Goal: Find specific page/section: Find specific page/section

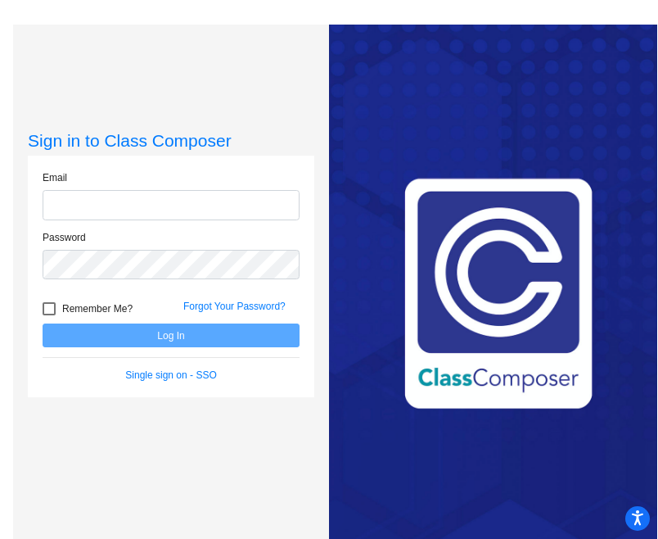
type input "[PERSON_NAME][EMAIL_ADDRESS][PERSON_NAME][DOMAIN_NAME]"
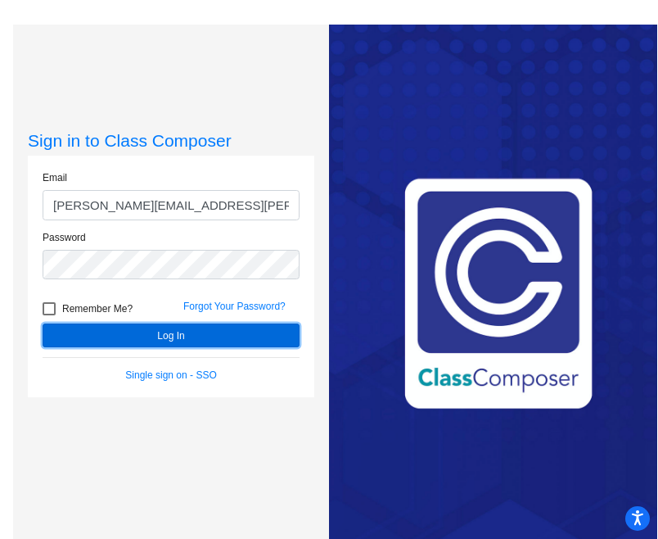
click at [123, 342] on button "Log In" at bounding box center [171, 335] width 257 height 24
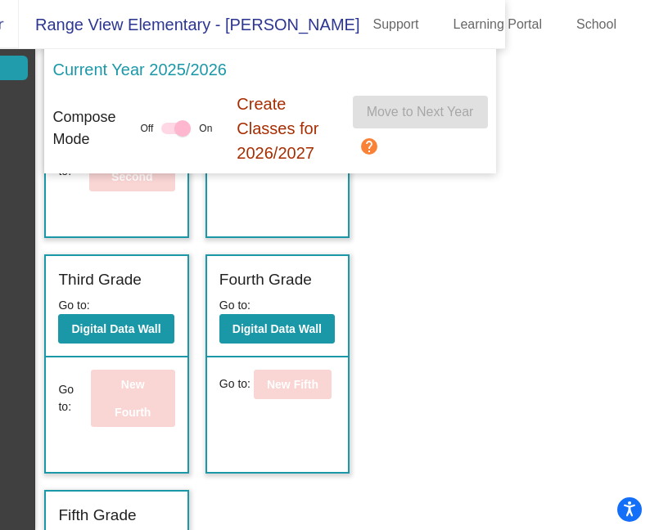
scroll to position [526, 0]
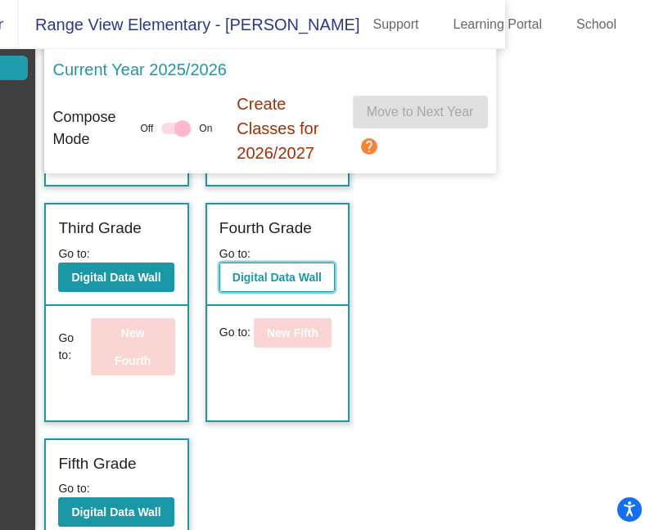
click at [269, 292] on button "Digital Data Wall" at bounding box center [276, 277] width 115 height 29
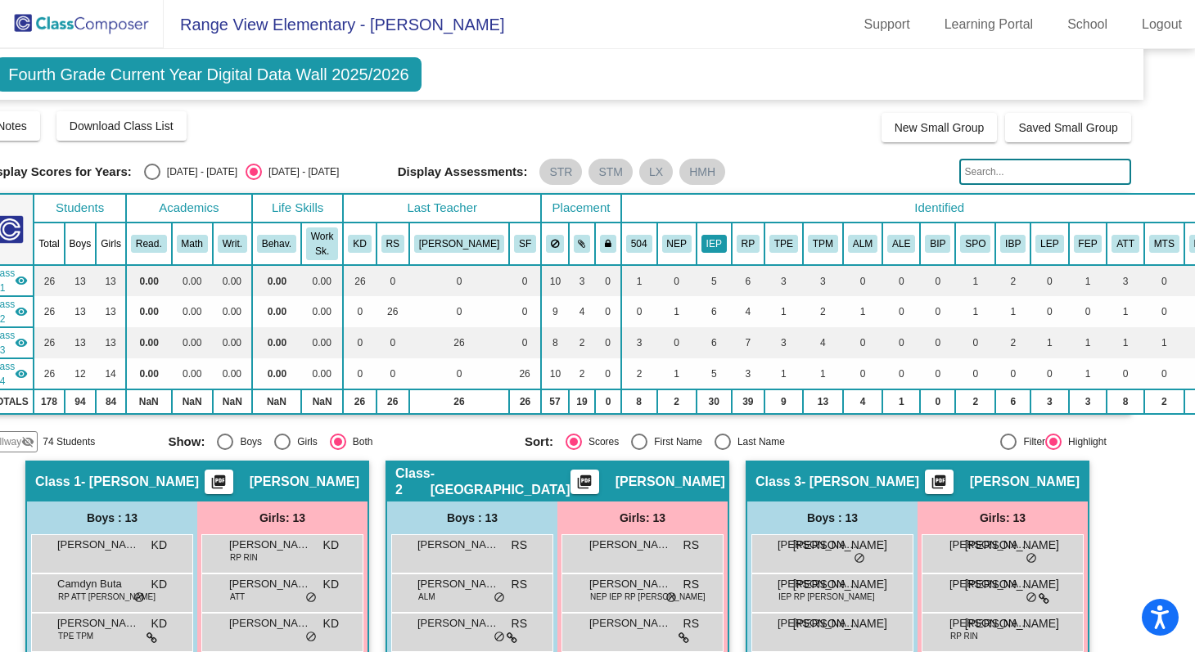
click at [657, 242] on button "IEP" at bounding box center [714, 244] width 25 height 18
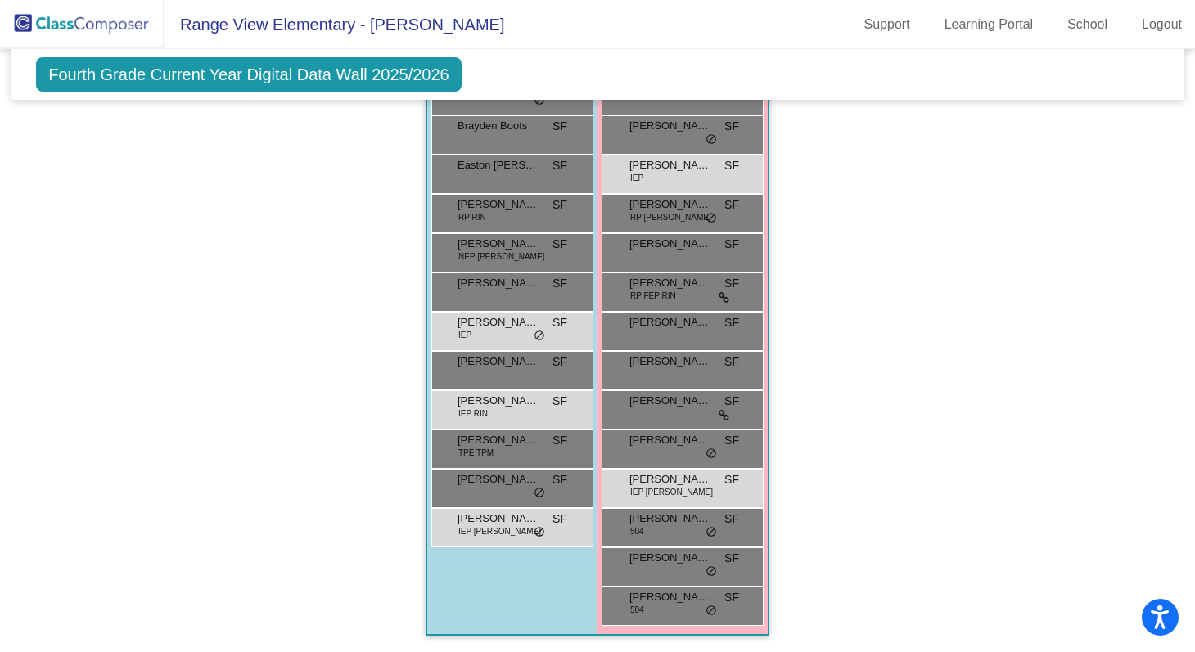
scroll to position [1076, 0]
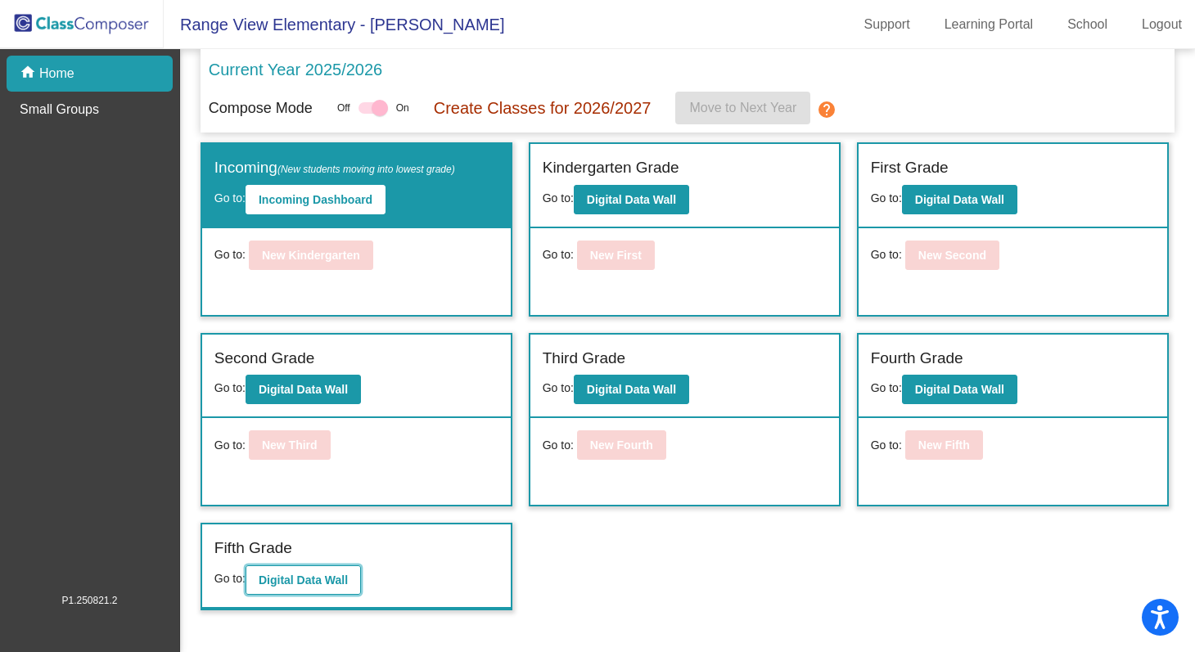
click at [330, 538] on b "Digital Data Wall" at bounding box center [303, 580] width 89 height 13
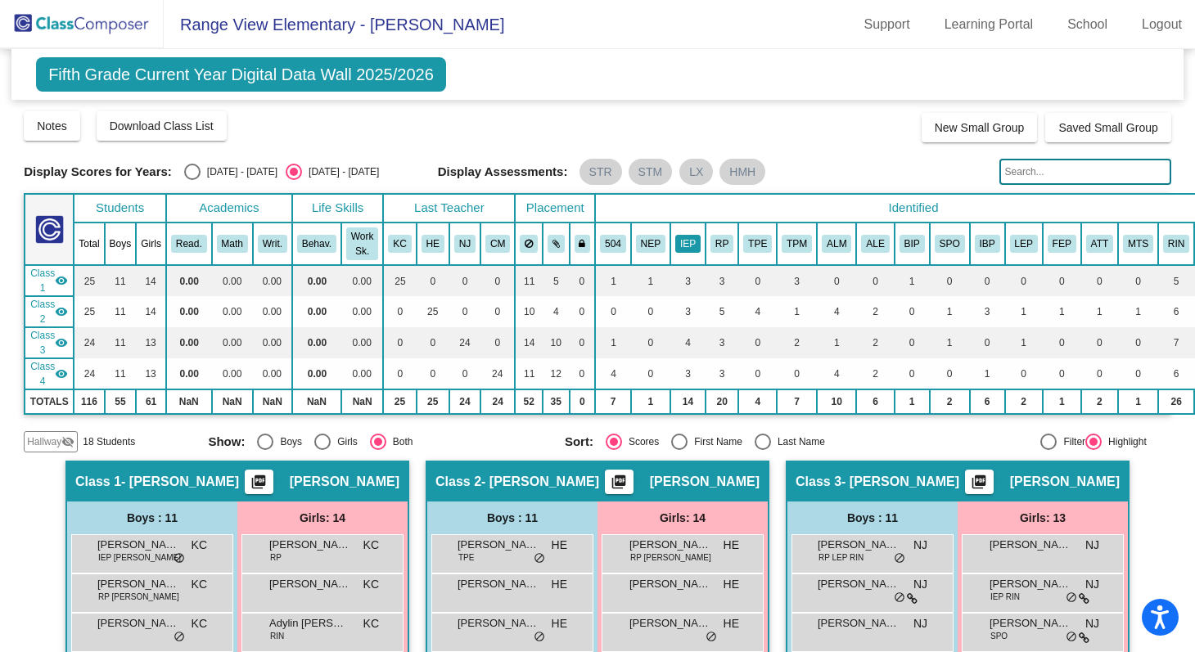
click at [657, 243] on button "IEP" at bounding box center [687, 244] width 25 height 18
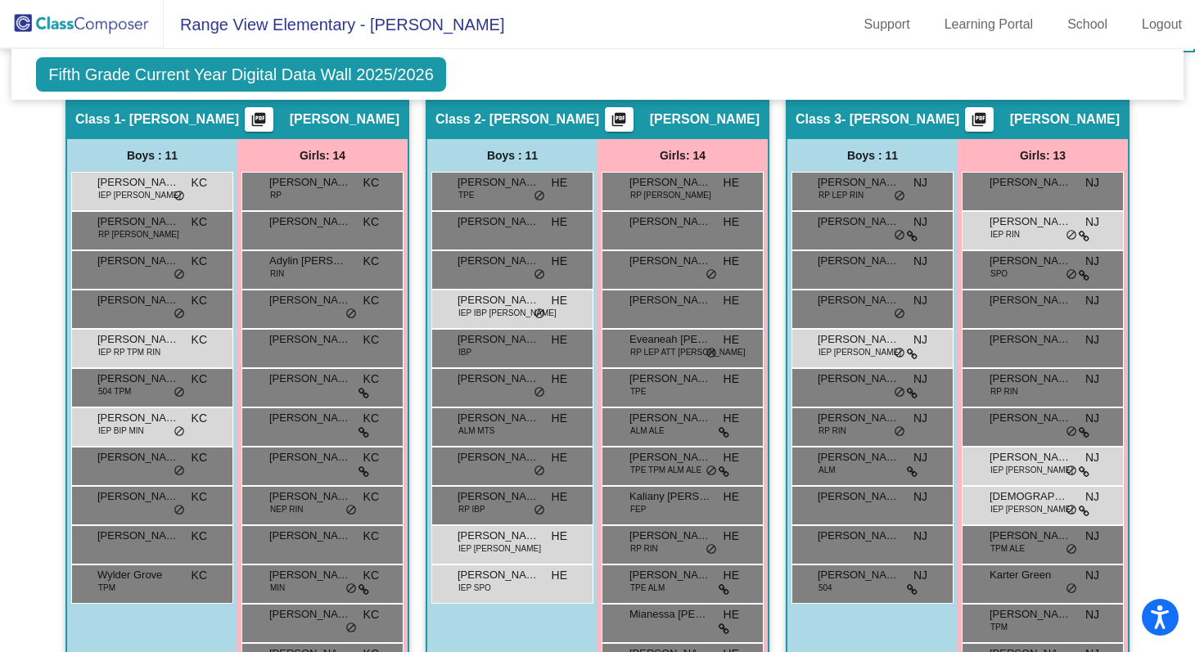
scroll to position [360, 0]
